Goal: Transaction & Acquisition: Purchase product/service

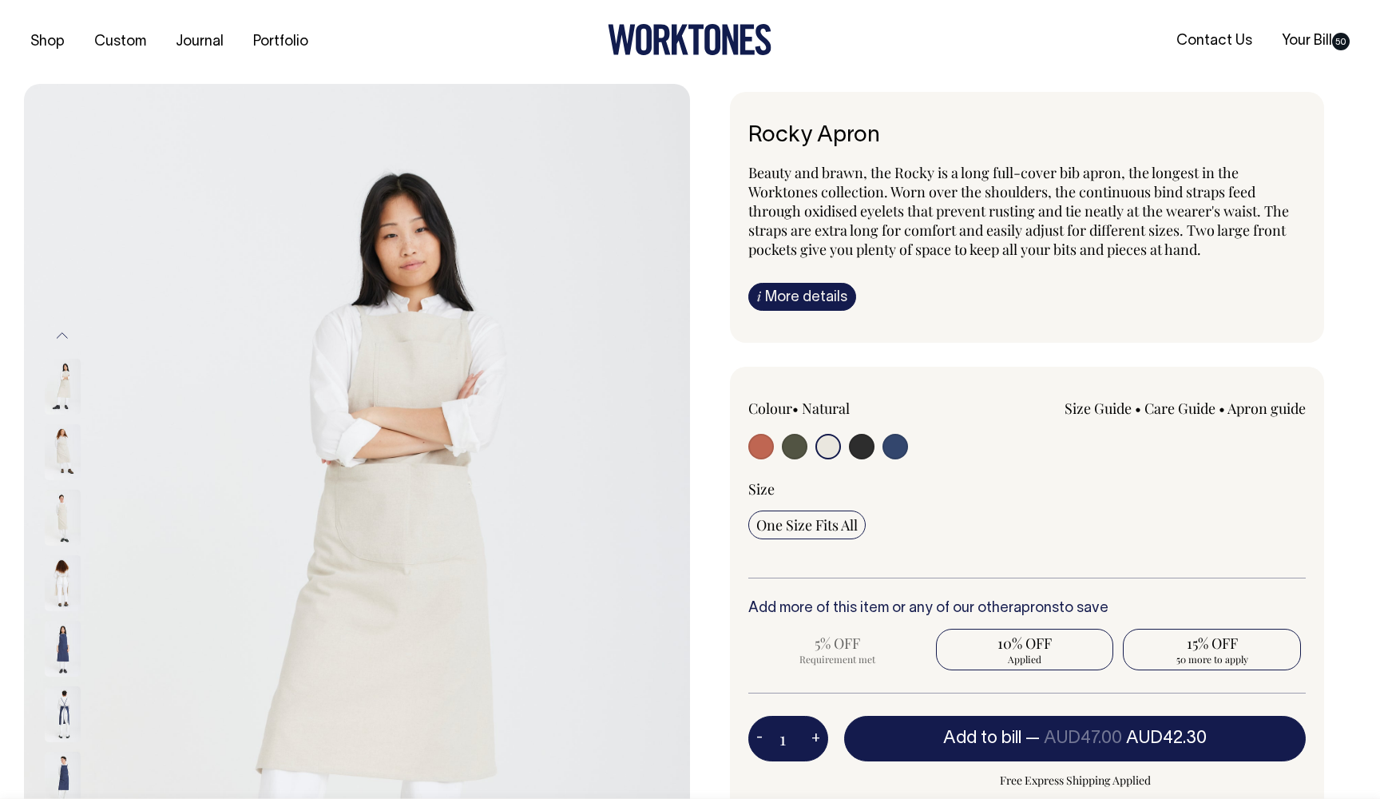
click at [1211, 656] on span "50 more to apply" at bounding box center [1212, 658] width 162 height 13
click at [1211, 656] on input "15% OFF 50 more to apply" at bounding box center [1212, 649] width 178 height 42
radio input "true"
type input "50"
radio input "false"
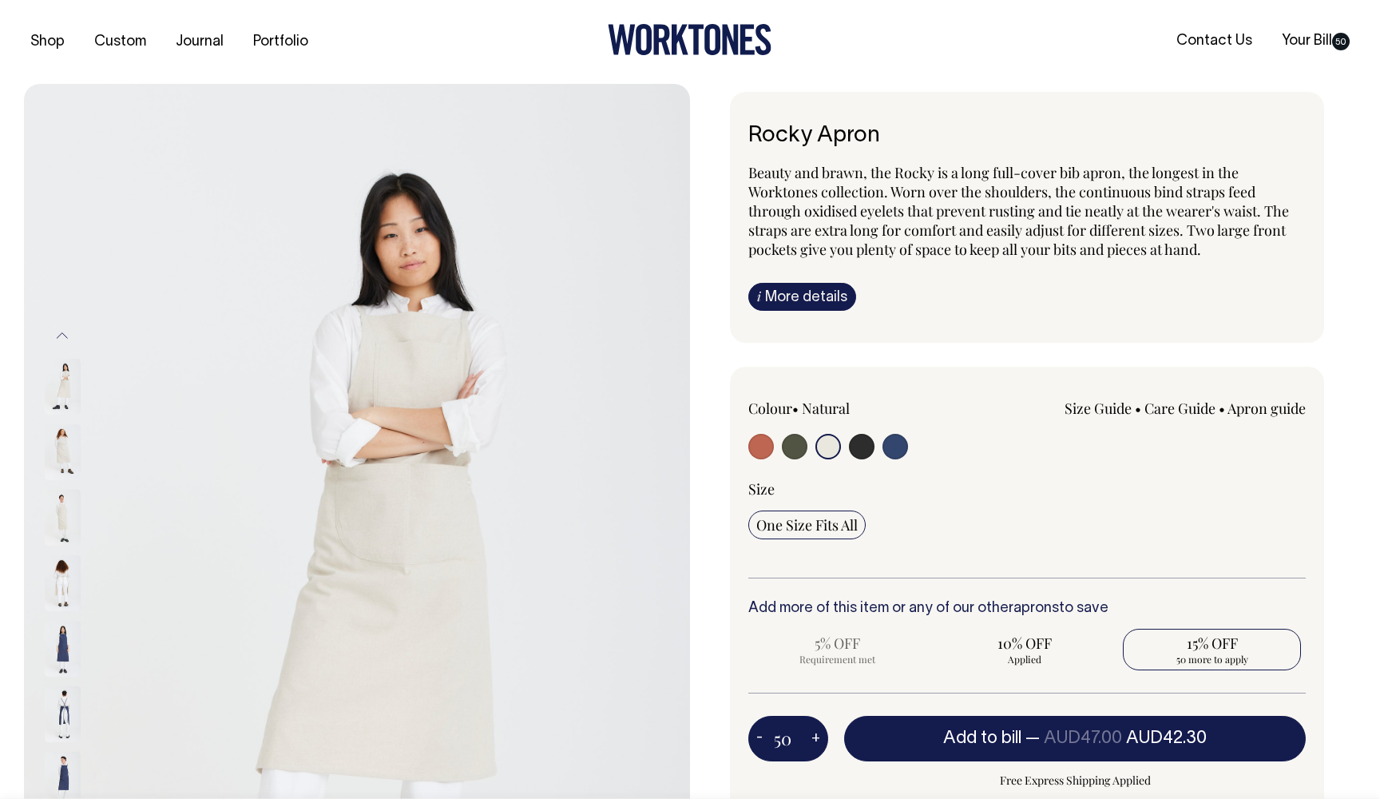
radio input "true"
select select
type input "50"
click at [1052, 644] on span "10% OFF" at bounding box center [1025, 642] width 162 height 19
click at [1052, 644] on input "10% OFF Requirement met" at bounding box center [1025, 649] width 178 height 42
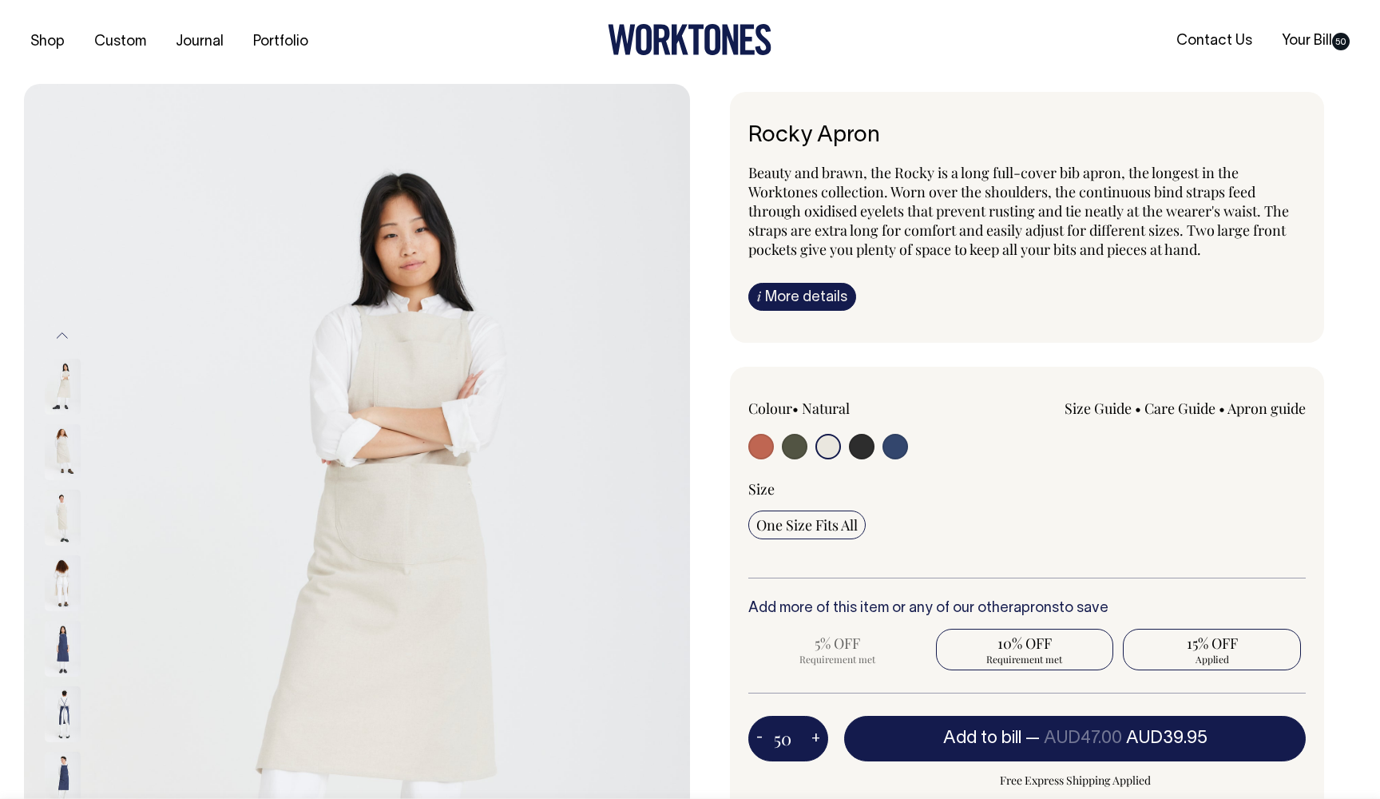
radio input "true"
type input "1"
radio input "true"
radio input "false"
select select
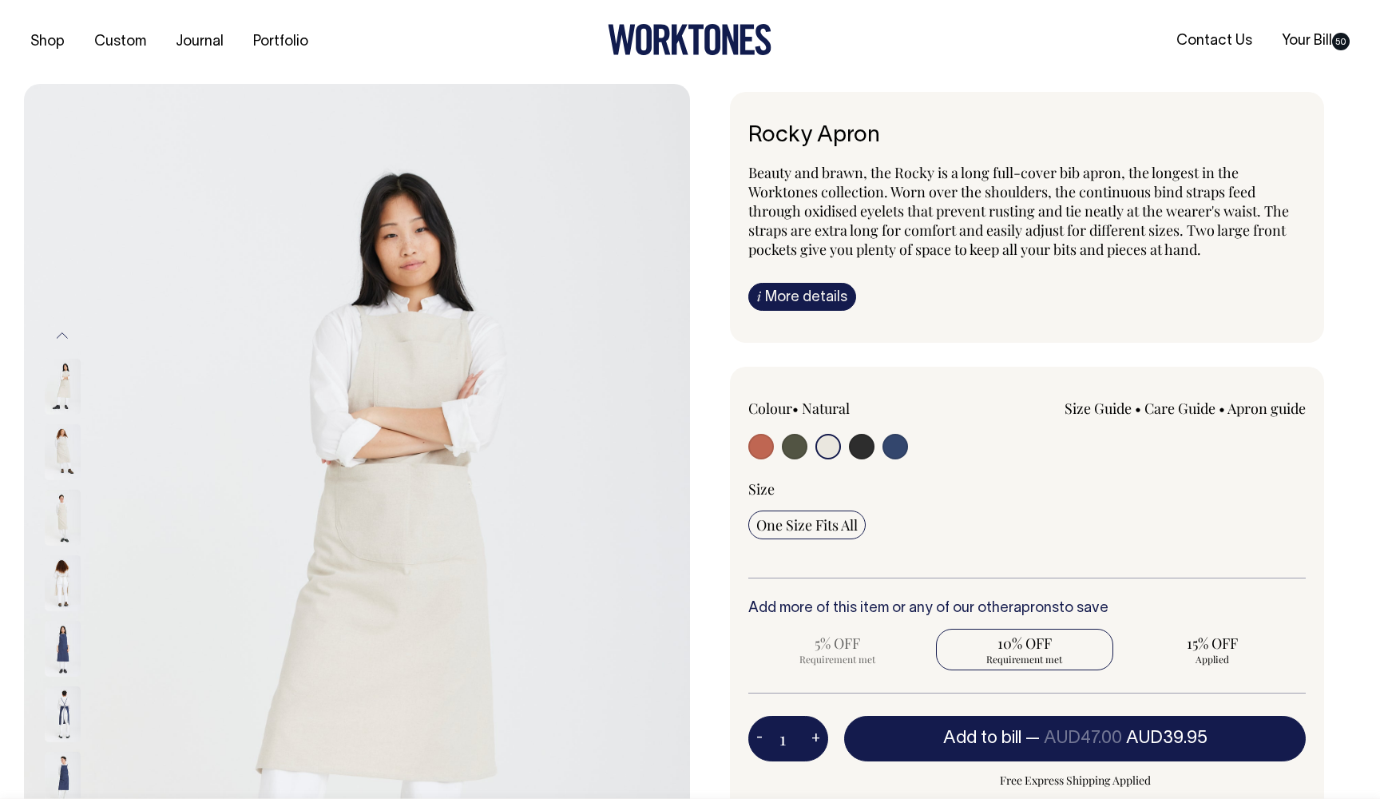
type input "1"
click at [1222, 655] on span "49 more to apply" at bounding box center [1212, 658] width 162 height 13
click at [1222, 655] on input "15% OFF 49 more to apply" at bounding box center [1212, 649] width 178 height 42
radio input "true"
type input "50"
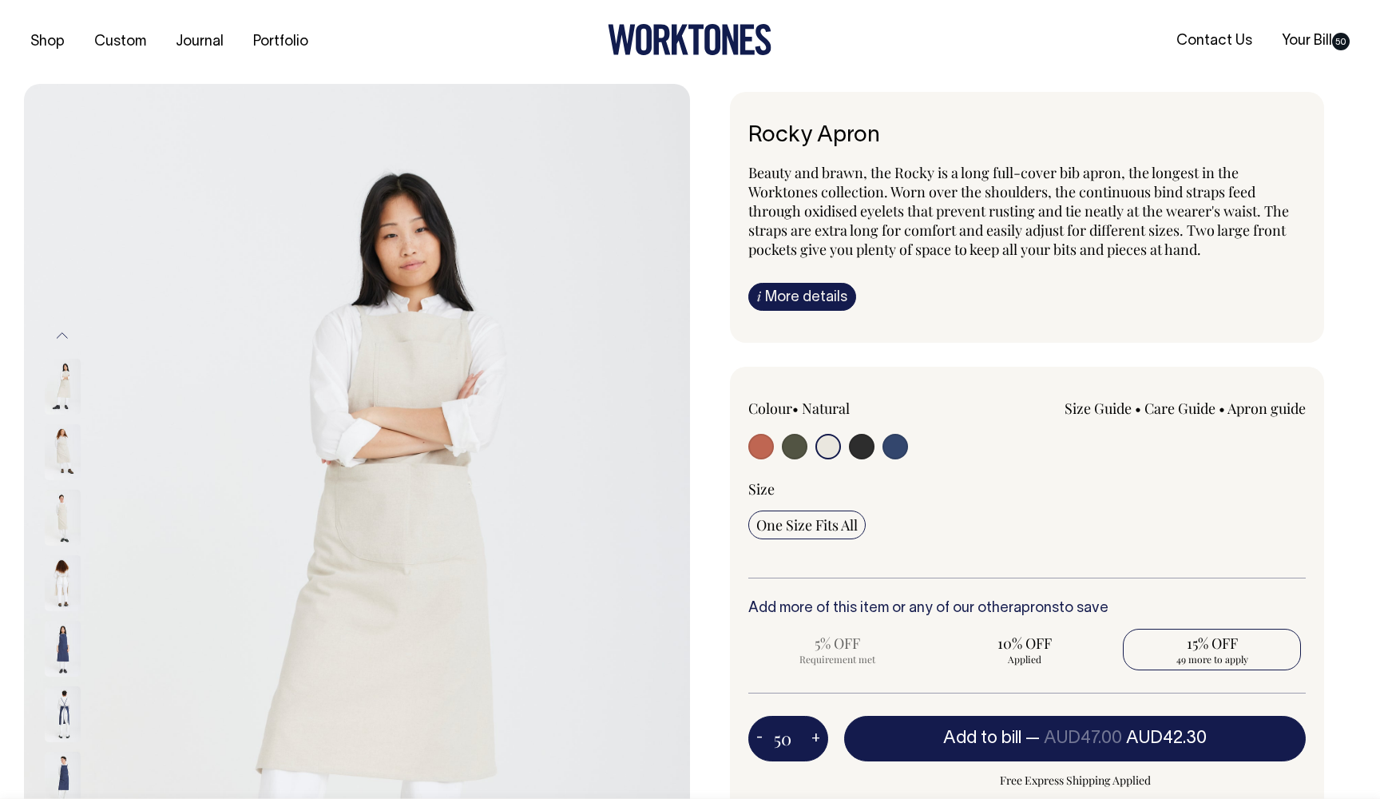
radio input "false"
radio input "true"
select select
type input "50"
